Goal: Register for event/course

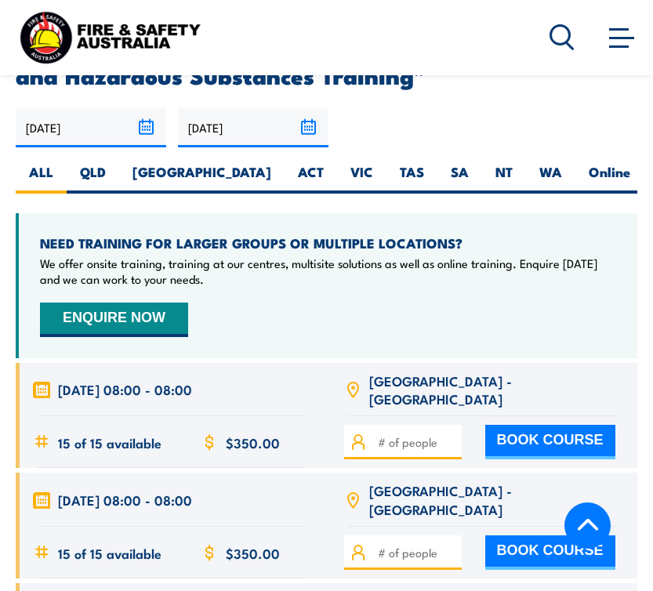
scroll to position [2902, 0]
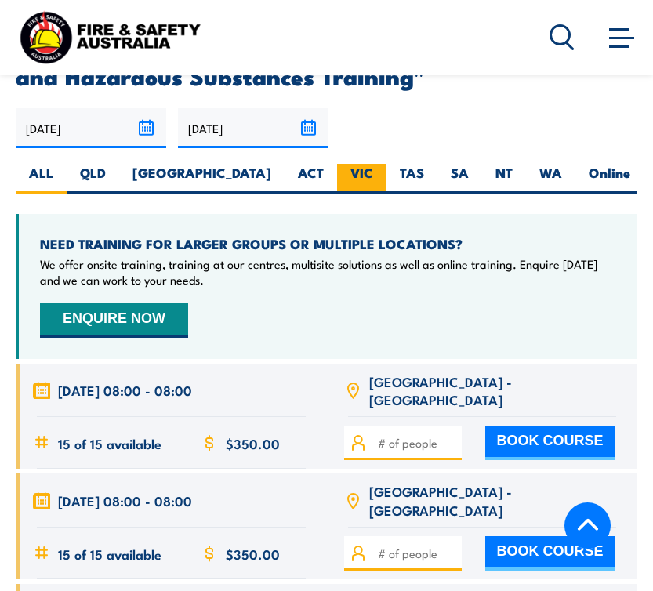
click at [337, 164] on label "VIC" at bounding box center [361, 179] width 49 height 31
click at [373, 164] on input "VIC" at bounding box center [378, 169] width 10 height 10
radio input "true"
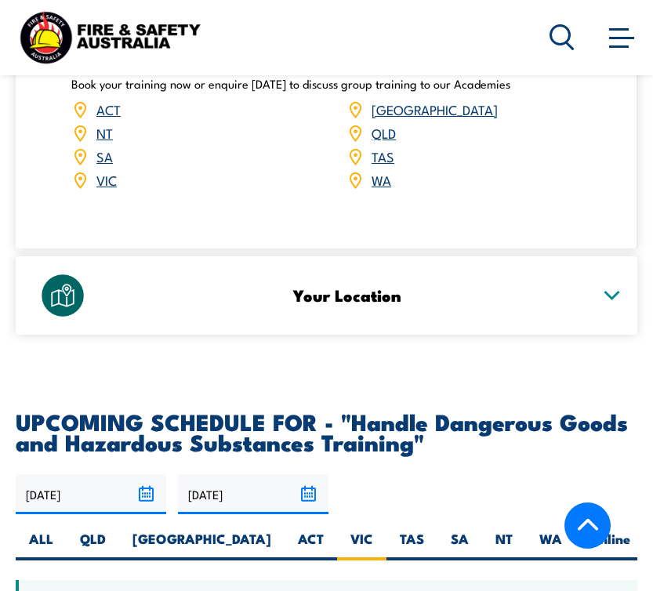
scroll to position [2530, 0]
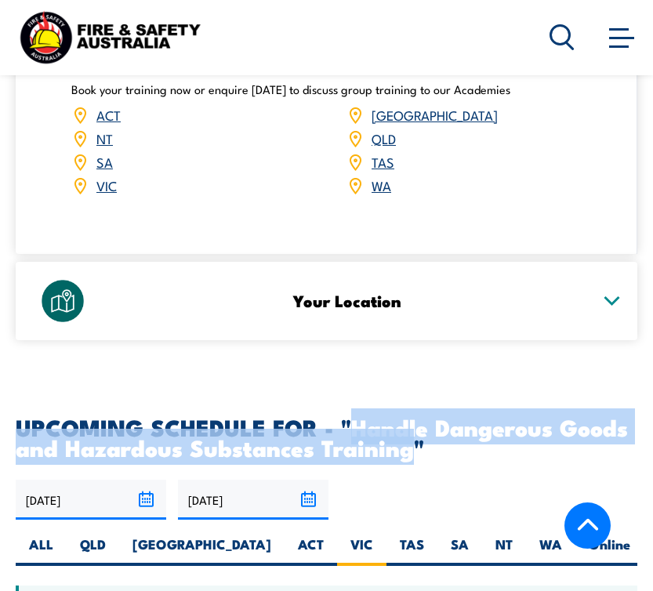
drag, startPoint x: 412, startPoint y: 424, endPoint x: 352, endPoint y: 398, distance: 66.0
click at [351, 416] on h2 "UPCOMING SCHEDULE FOR - "Handle Dangerous Goods and Hazardous Substances Traini…" at bounding box center [327, 436] width 622 height 41
copy h2 "Handle Dangerous Goods and Hazardous Substances Training"
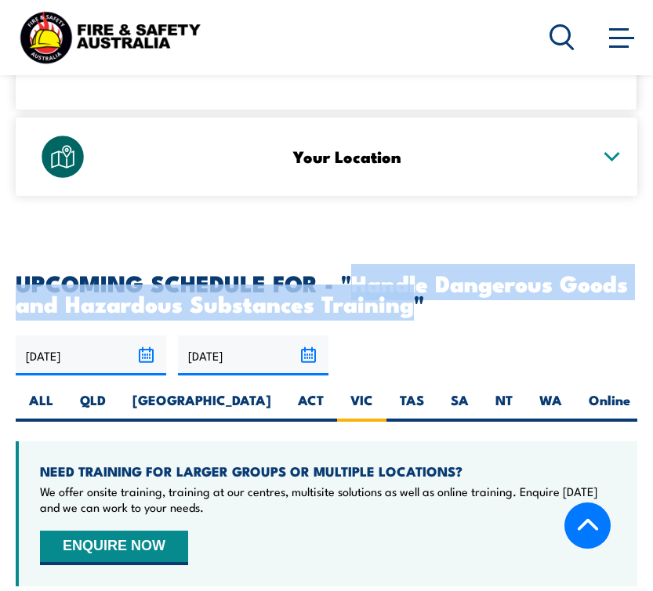
scroll to position [2672, 0]
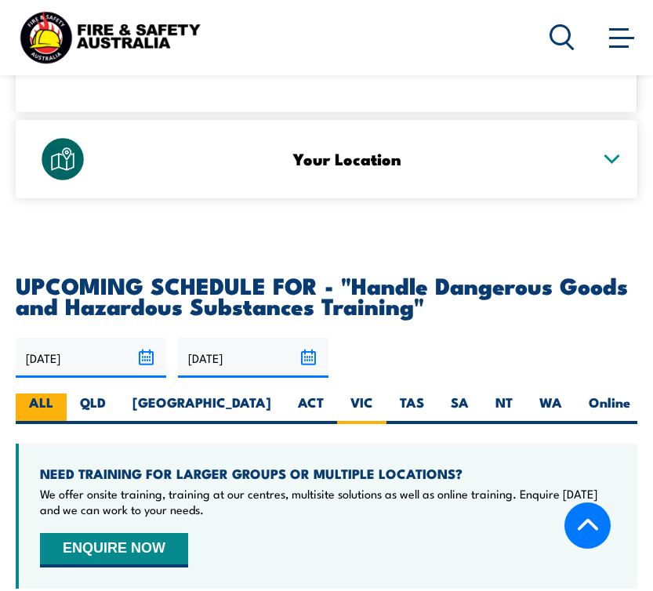
click at [31, 394] on label "ALL" at bounding box center [41, 409] width 51 height 31
click at [53, 394] on input "ALL" at bounding box center [58, 399] width 10 height 10
radio input "true"
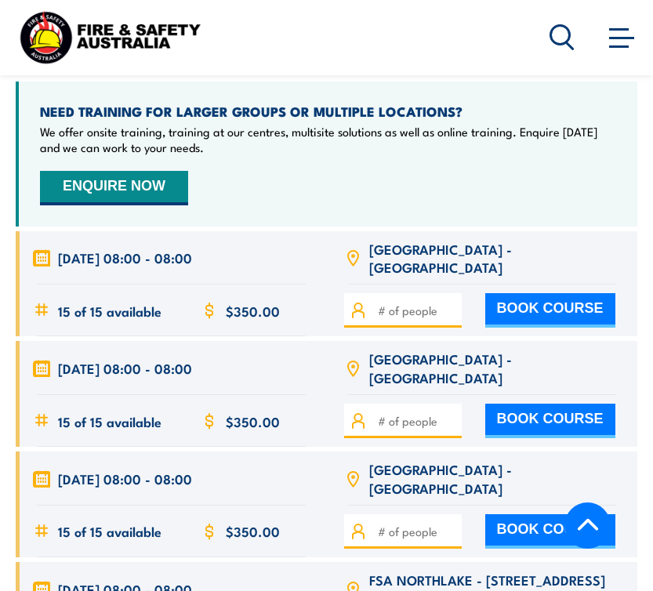
scroll to position [3034, 0]
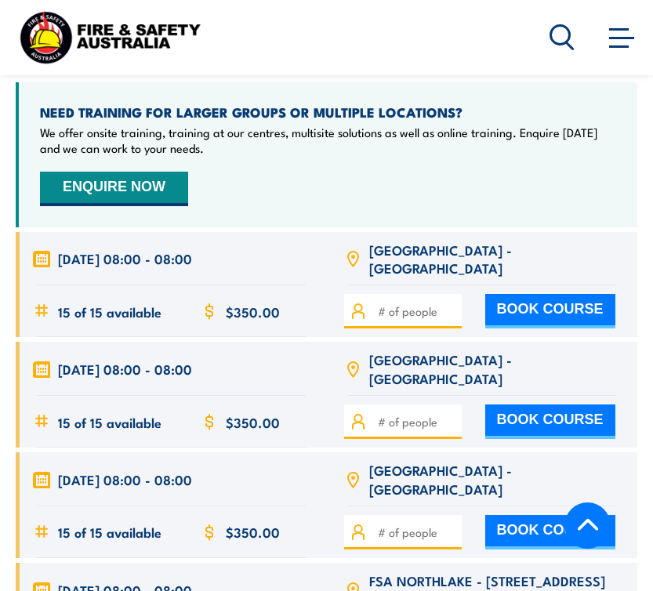
click at [384, 303] on input "number" at bounding box center [417, 311] width 78 height 17
type input "20"
click at [453, 149] on div "NEED TRAINING FOR LARGER GROUPS OR MULTIPLE LOCATIONS? We offer onsite training…" at bounding box center [327, 154] width 622 height 145
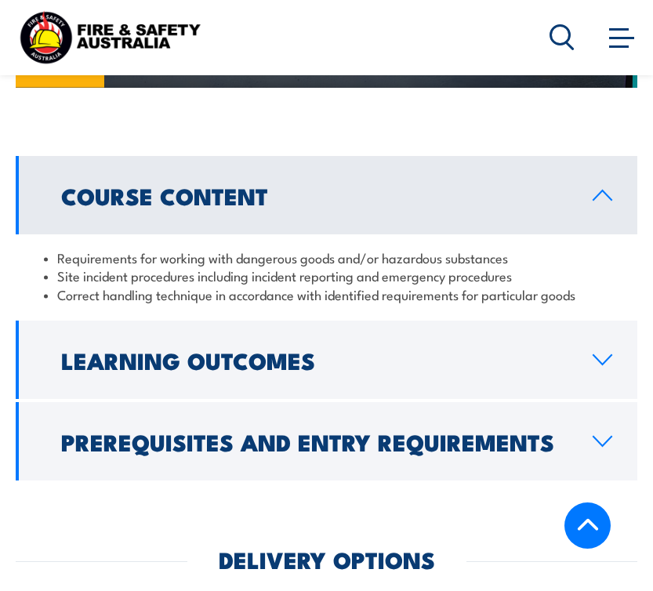
scroll to position [1684, 0]
